Goal: Navigation & Orientation: Find specific page/section

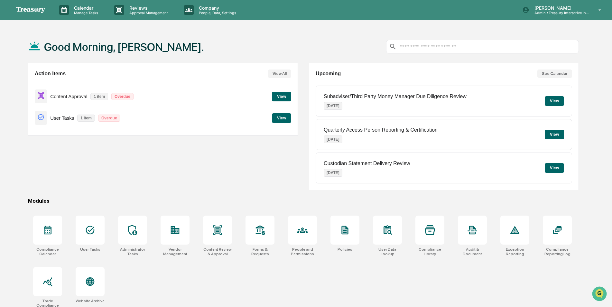
click at [280, 94] on button "View" at bounding box center [281, 97] width 19 height 10
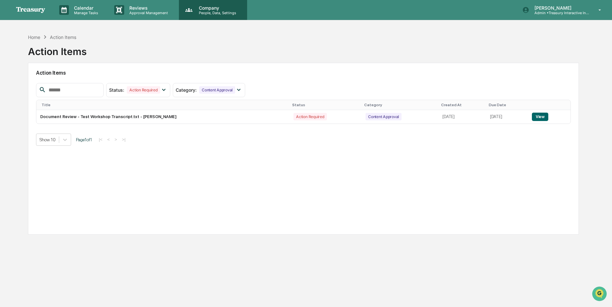
click at [208, 10] on p "Company" at bounding box center [217, 7] width 46 height 5
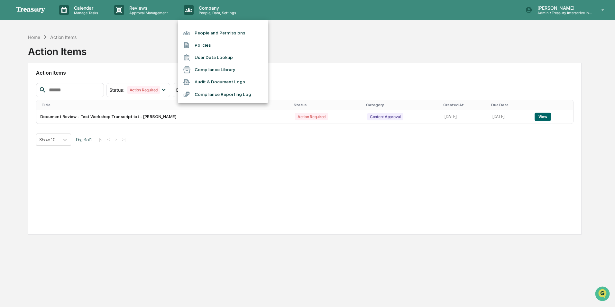
click at [34, 36] on div at bounding box center [307, 153] width 615 height 307
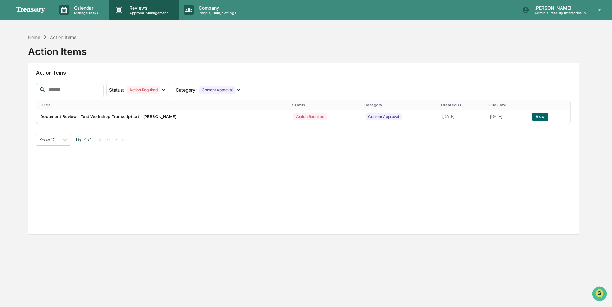
click at [144, 12] on p "Approval Management" at bounding box center [147, 13] width 47 height 5
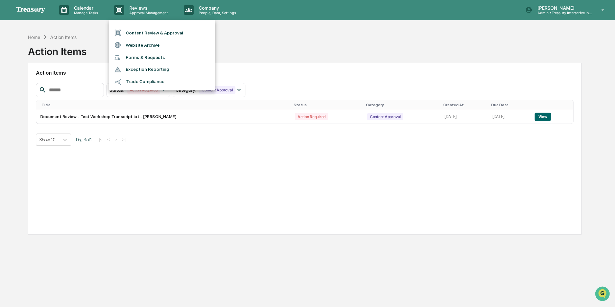
click at [137, 79] on li "Trade Compliance" at bounding box center [162, 82] width 106 height 12
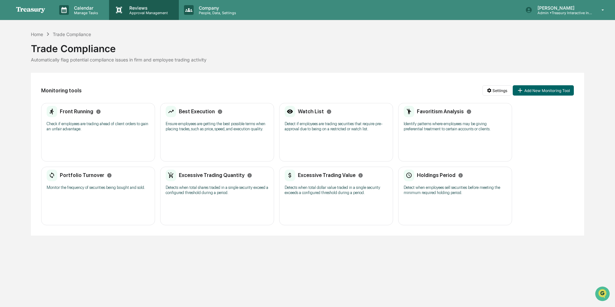
click at [150, 12] on p "Approval Management" at bounding box center [147, 13] width 47 height 5
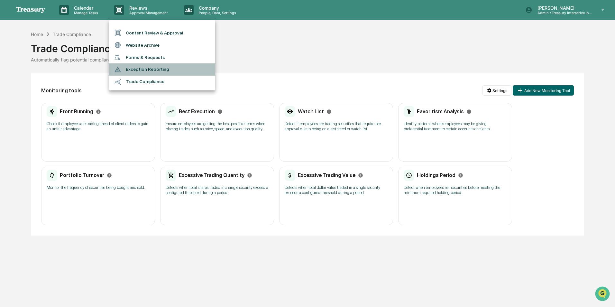
click at [148, 68] on li "Exception Reporting" at bounding box center [162, 69] width 106 height 12
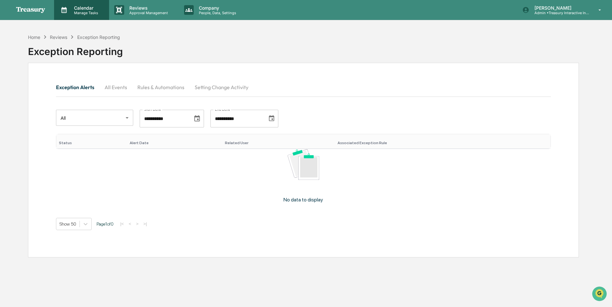
click at [82, 11] on p "Manage Tasks" at bounding box center [85, 13] width 32 height 5
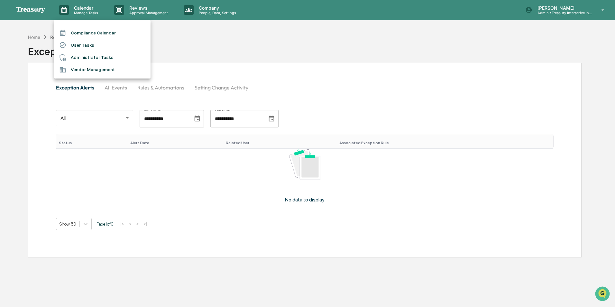
click at [210, 10] on div at bounding box center [307, 153] width 615 height 307
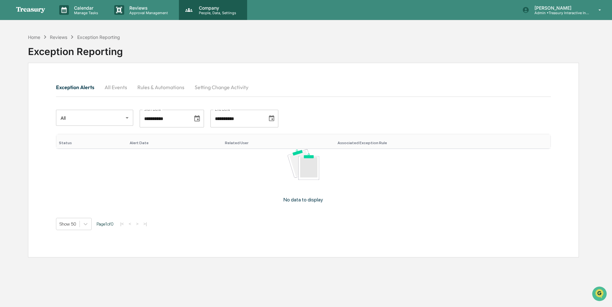
click at [192, 14] on icon at bounding box center [189, 10] width 10 height 10
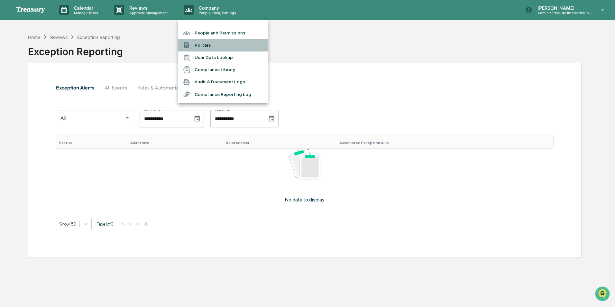
click at [207, 44] on li "Policies" at bounding box center [223, 45] width 90 height 12
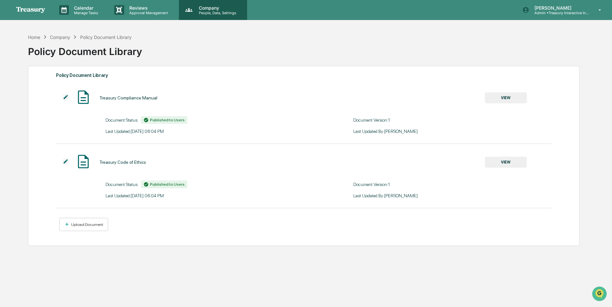
click at [201, 14] on p "People, Data, Settings" at bounding box center [217, 13] width 46 height 5
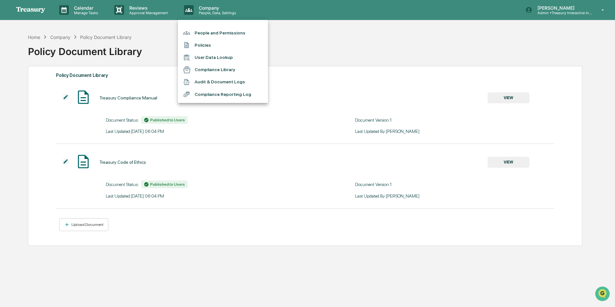
click at [212, 42] on li "Policies" at bounding box center [223, 45] width 90 height 12
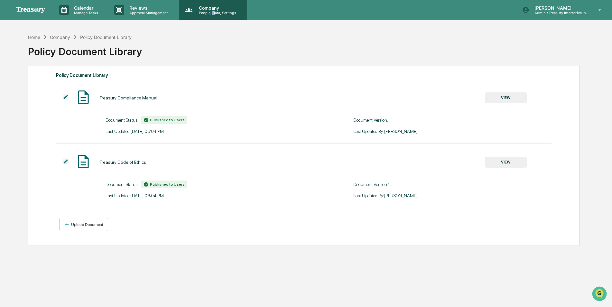
click at [213, 18] on div "Company People, Data, Settings" at bounding box center [213, 10] width 68 height 20
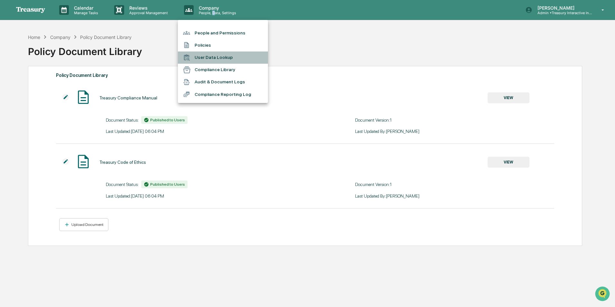
drag, startPoint x: 213, startPoint y: 18, endPoint x: 223, endPoint y: 54, distance: 36.8
click at [223, 54] on li "User Data Lookup" at bounding box center [223, 57] width 90 height 12
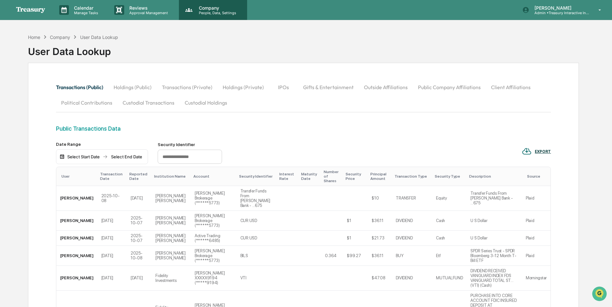
click at [215, 16] on div "Company People, Data, Settings" at bounding box center [213, 10] width 68 height 20
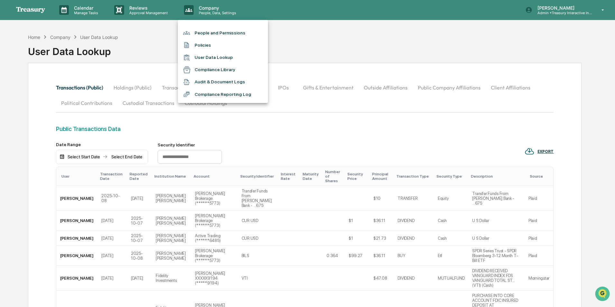
click at [210, 70] on li "Compliance Library" at bounding box center [223, 70] width 90 height 12
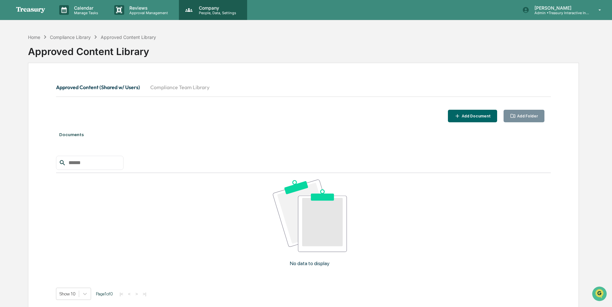
click at [217, 15] on div "Company People, Data, Settings" at bounding box center [213, 10] width 68 height 20
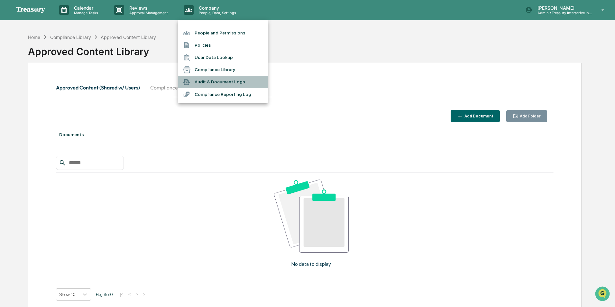
click at [214, 83] on li "Audit & Document Logs" at bounding box center [223, 82] width 90 height 12
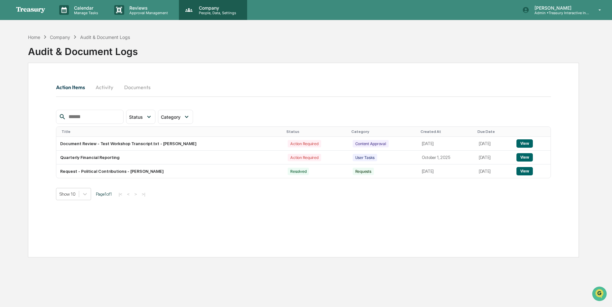
click at [215, 13] on p "People, Data, Settings" at bounding box center [217, 13] width 46 height 5
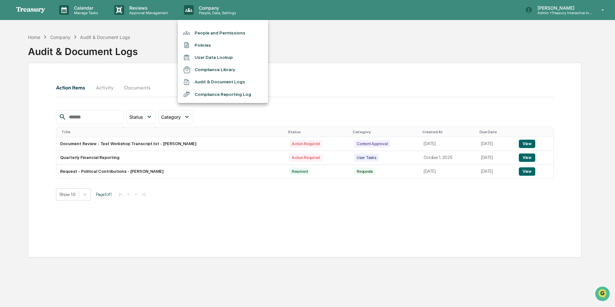
click at [219, 96] on li "Compliance Reporting Log" at bounding box center [223, 94] width 90 height 12
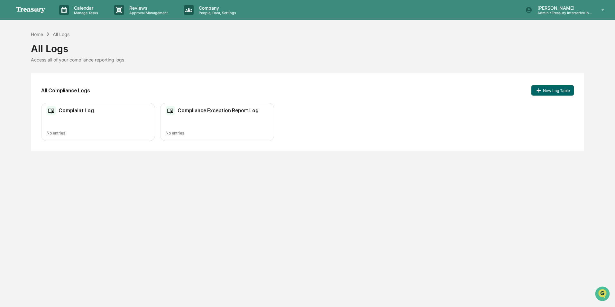
click at [39, 10] on img at bounding box center [30, 9] width 31 height 7
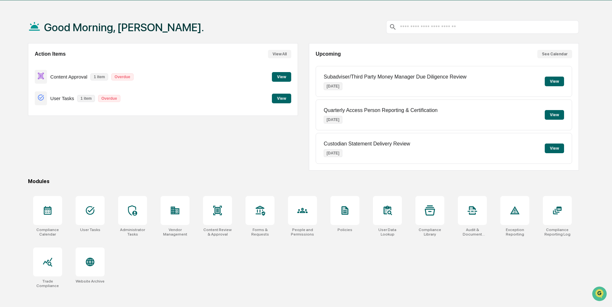
scroll to position [31, 0]
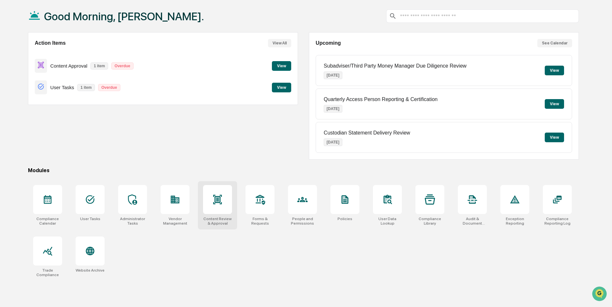
click at [219, 206] on div at bounding box center [217, 199] width 29 height 29
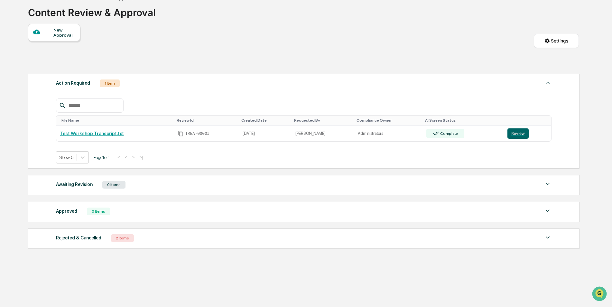
click at [546, 238] on img at bounding box center [548, 238] width 8 height 8
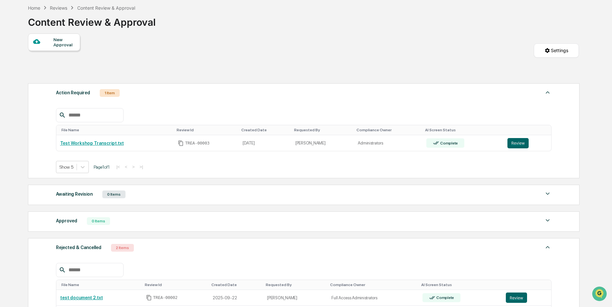
scroll to position [7, 0]
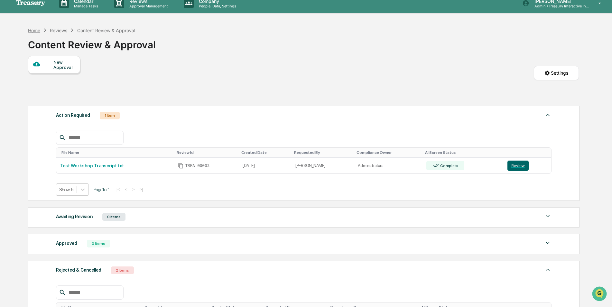
click at [34, 31] on div "Home" at bounding box center [34, 30] width 12 height 5
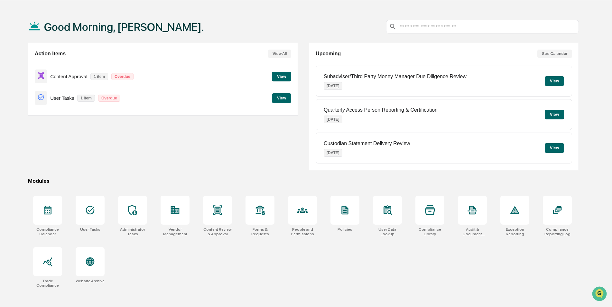
scroll to position [31, 0]
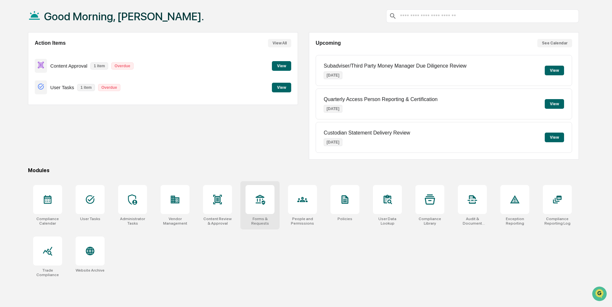
click at [255, 202] on icon at bounding box center [260, 199] width 10 height 10
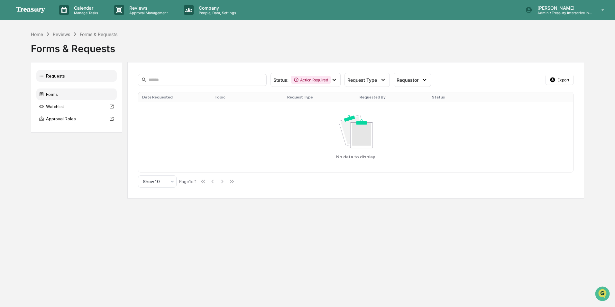
click at [58, 95] on div "Forms" at bounding box center [76, 94] width 80 height 12
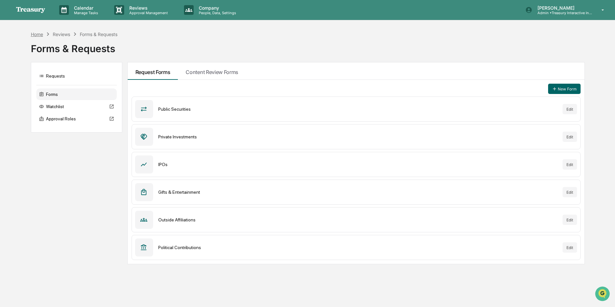
click at [41, 35] on div "Home" at bounding box center [37, 34] width 12 height 5
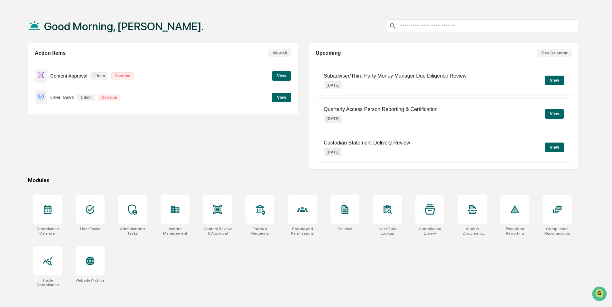
scroll to position [31, 0]
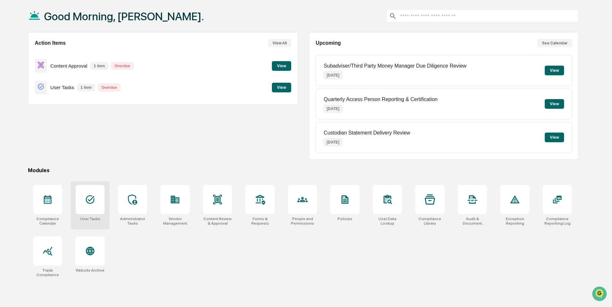
click at [103, 202] on div at bounding box center [90, 199] width 29 height 29
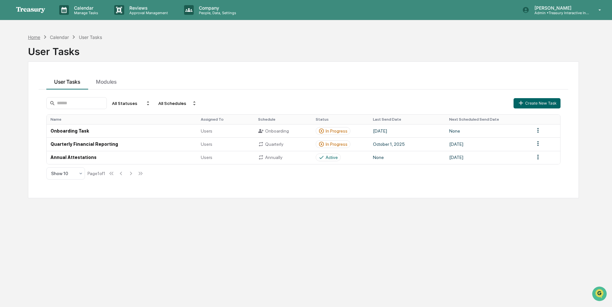
click at [40, 37] on div "Home" at bounding box center [34, 36] width 12 height 5
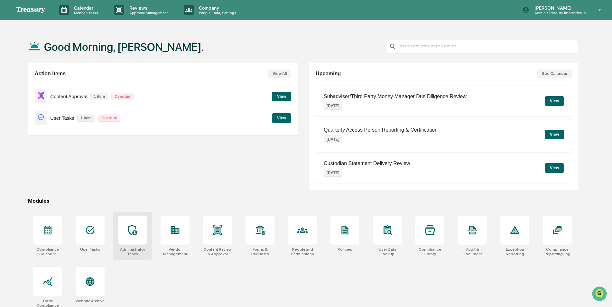
click at [132, 238] on div at bounding box center [132, 230] width 29 height 29
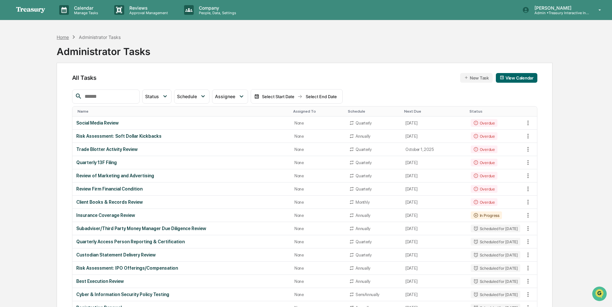
click at [61, 35] on div "Home" at bounding box center [63, 36] width 12 height 5
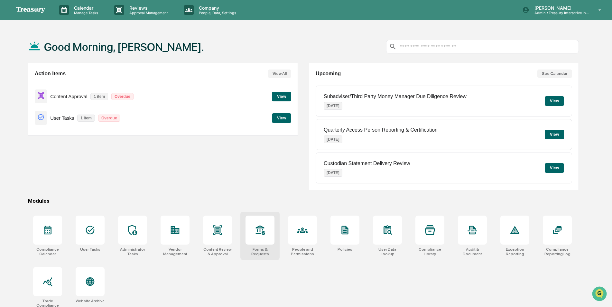
scroll to position [31, 0]
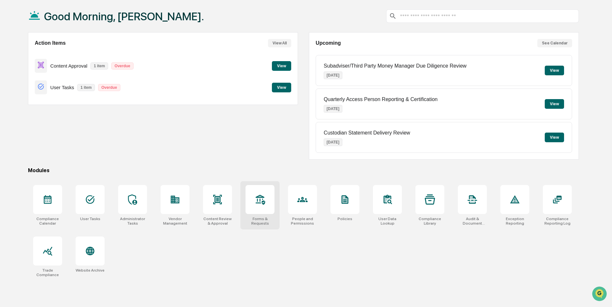
click at [270, 210] on div at bounding box center [259, 199] width 29 height 29
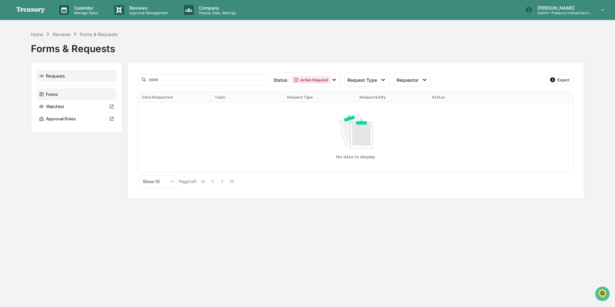
click at [59, 100] on div "Forms" at bounding box center [76, 94] width 80 height 12
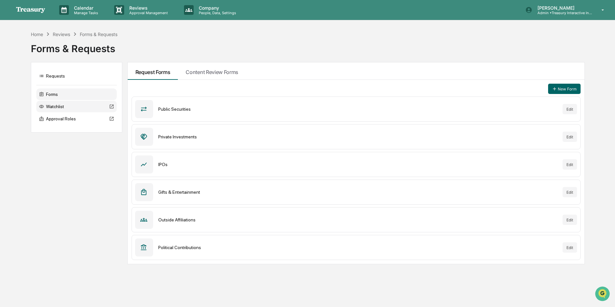
click at [62, 108] on div "Watchlist" at bounding box center [76, 107] width 80 height 12
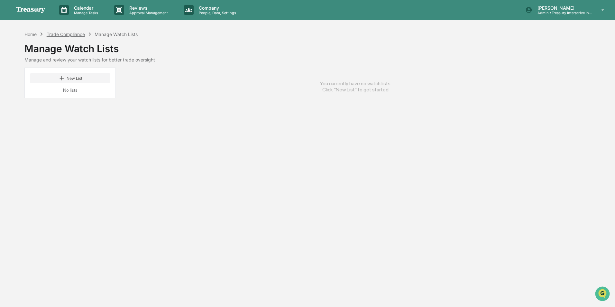
click at [77, 36] on div "Trade Compliance" at bounding box center [66, 34] width 38 height 5
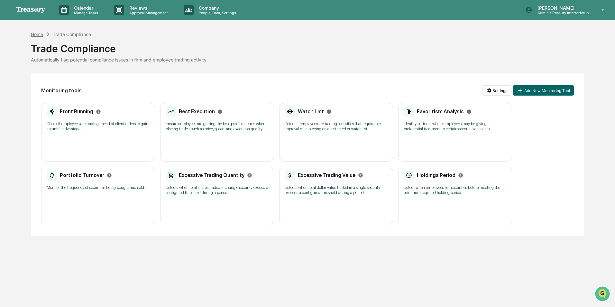
click at [35, 35] on div "Home" at bounding box center [37, 34] width 12 height 5
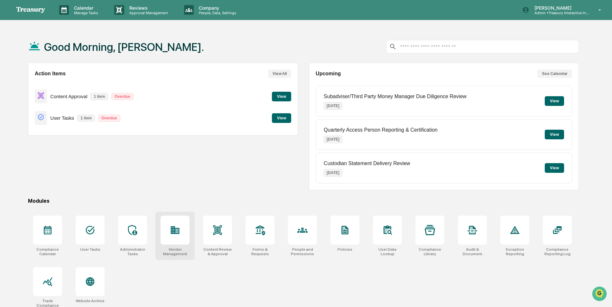
click at [176, 235] on div at bounding box center [175, 230] width 10 height 10
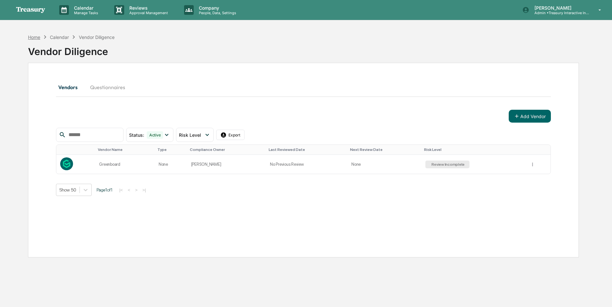
click at [33, 36] on div "Home" at bounding box center [34, 36] width 12 height 5
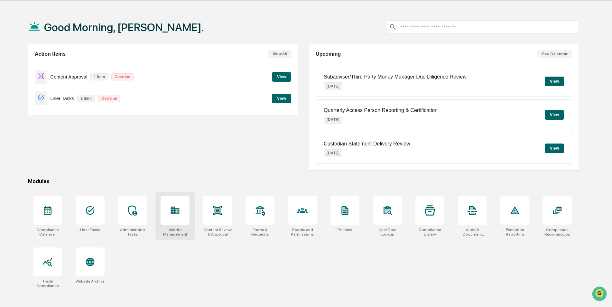
scroll to position [31, 0]
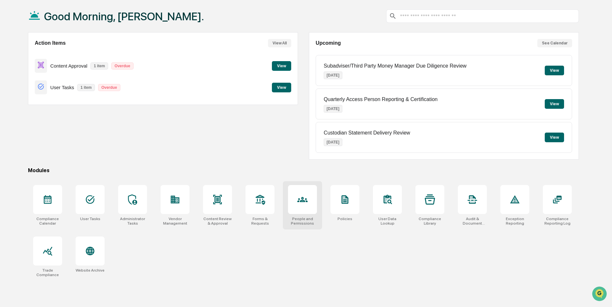
click at [309, 224] on div "People and Permissions" at bounding box center [302, 221] width 29 height 9
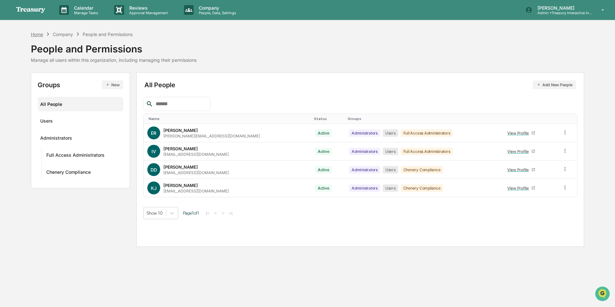
click at [36, 33] on div "Home" at bounding box center [37, 34] width 12 height 5
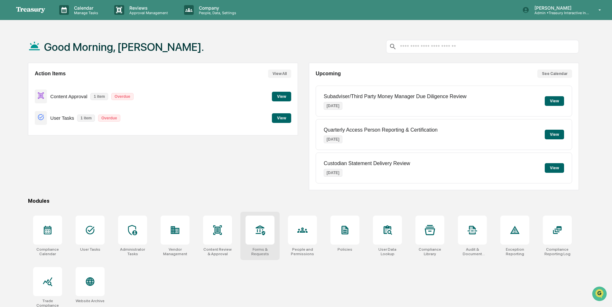
click at [267, 236] on div at bounding box center [259, 230] width 29 height 29
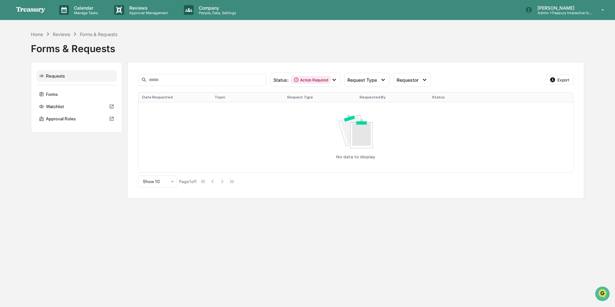
click at [42, 76] on icon at bounding box center [41, 75] width 5 height 5
click at [52, 94] on div "Forms" at bounding box center [76, 94] width 80 height 12
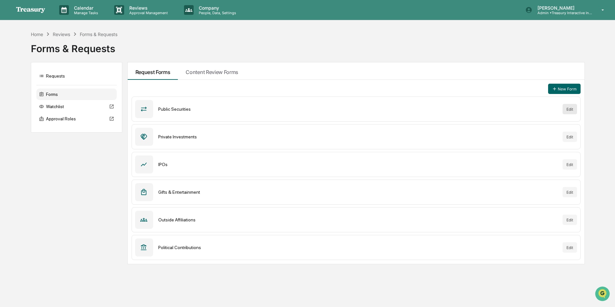
click at [570, 113] on button "Edit" at bounding box center [570, 109] width 14 height 10
click at [38, 35] on div "Home" at bounding box center [37, 34] width 12 height 5
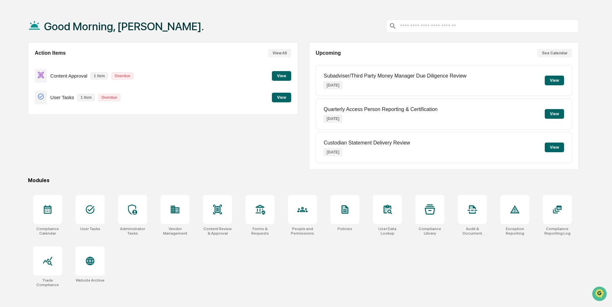
scroll to position [31, 0]
